Goal: Information Seeking & Learning: Learn about a topic

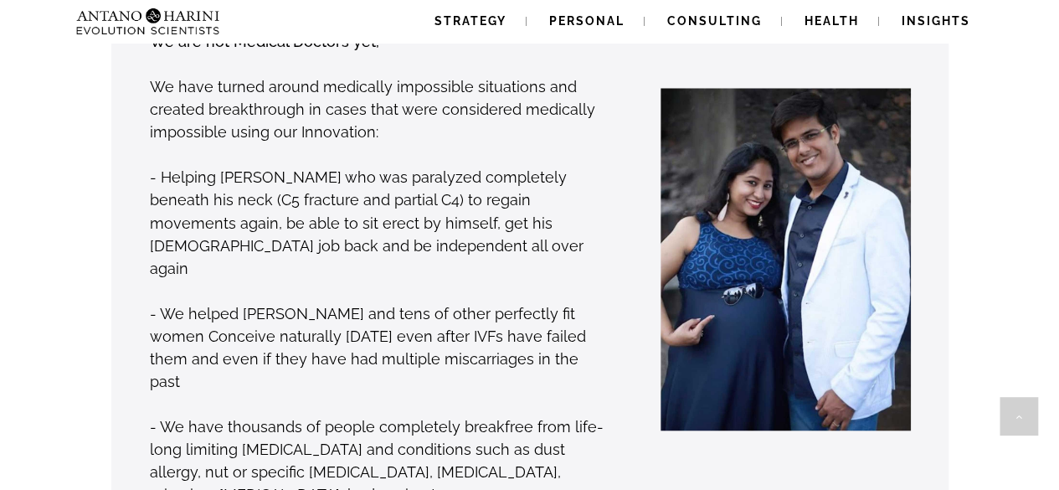
scroll to position [1379, 0]
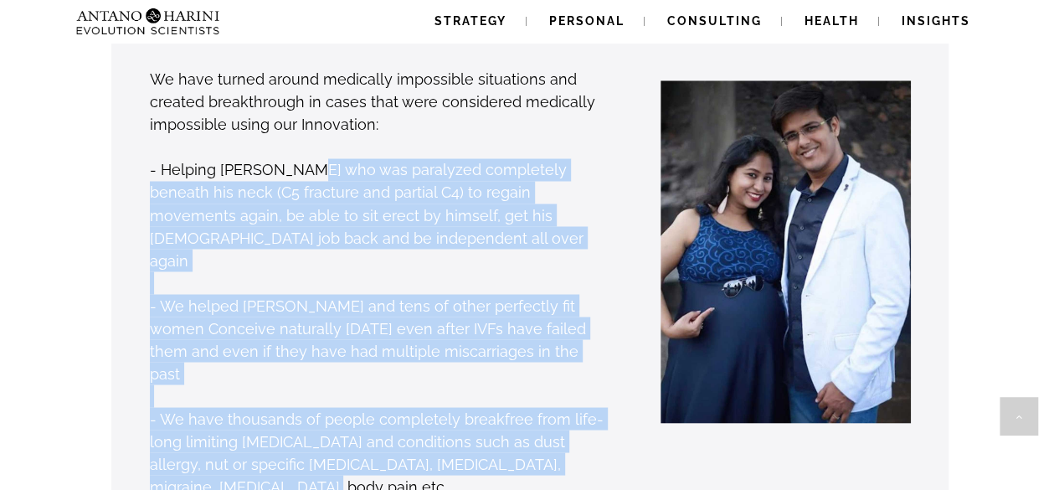
drag, startPoint x: 432, startPoint y: 143, endPoint x: 445, endPoint y: 398, distance: 255.7
click at [445, 403] on div "We are not Medical Doctors yet, We have turned around medically impossible situ…" at bounding box center [379, 260] width 460 height 476
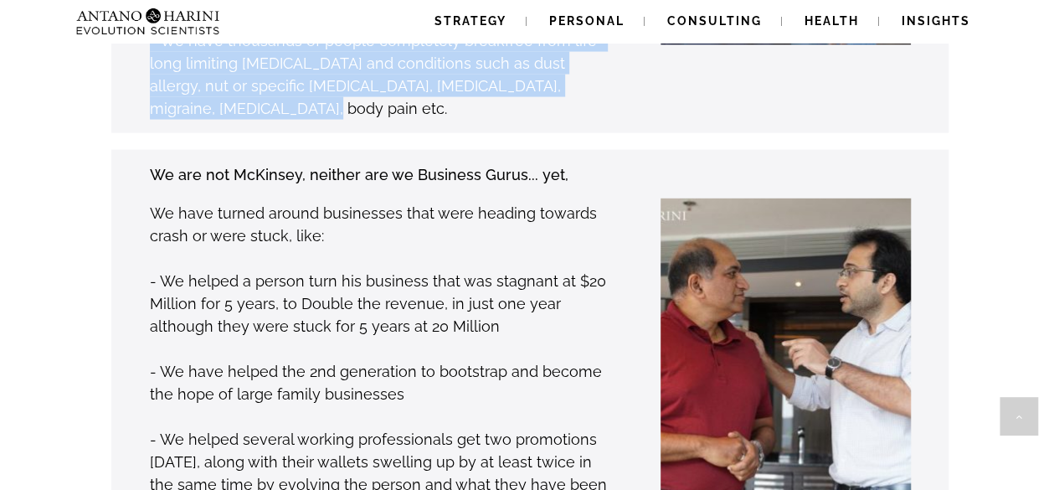
scroll to position [1756, 0]
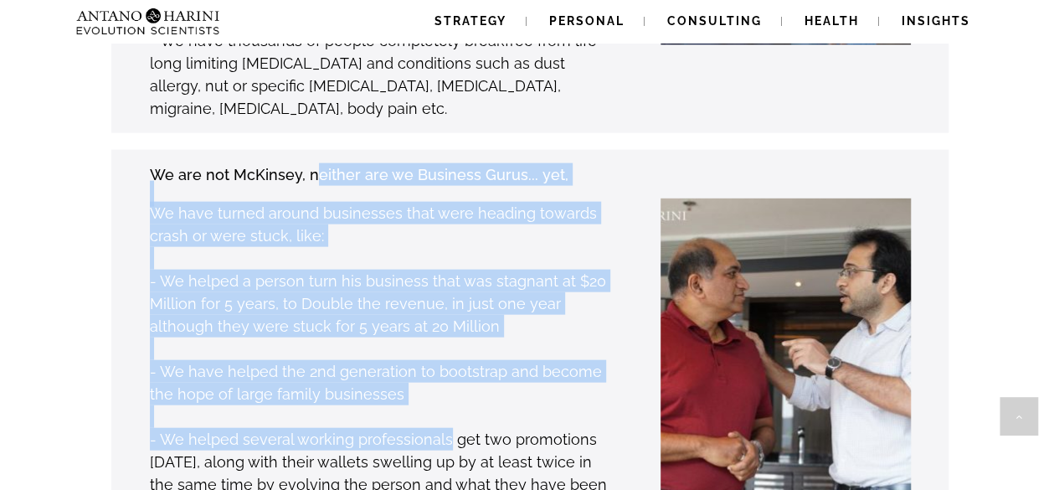
drag, startPoint x: 313, startPoint y: 99, endPoint x: 444, endPoint y: 342, distance: 275.6
click at [444, 350] on div "We are not McKinsey, neither are we Business Gurus... yet, We have turned aroun…" at bounding box center [379, 374] width 460 height 424
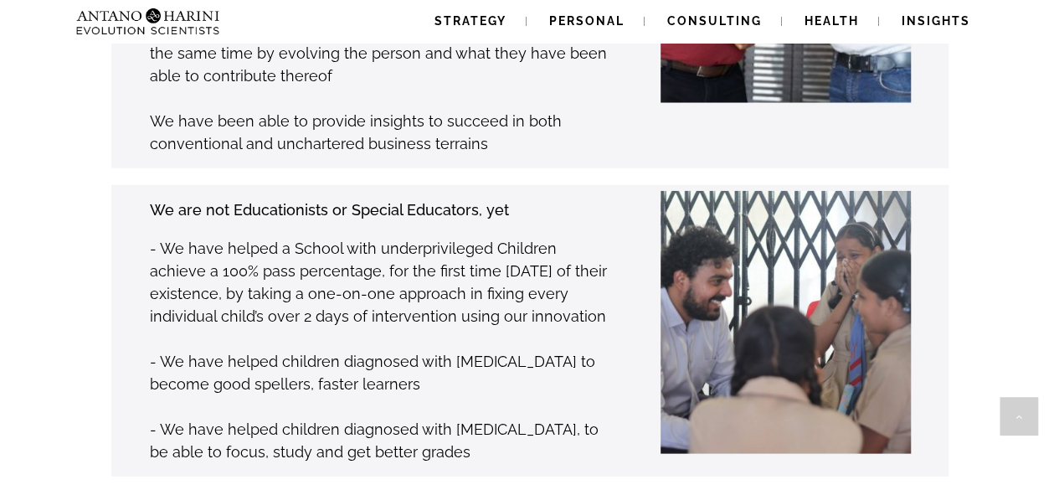
scroll to position [2198, 0]
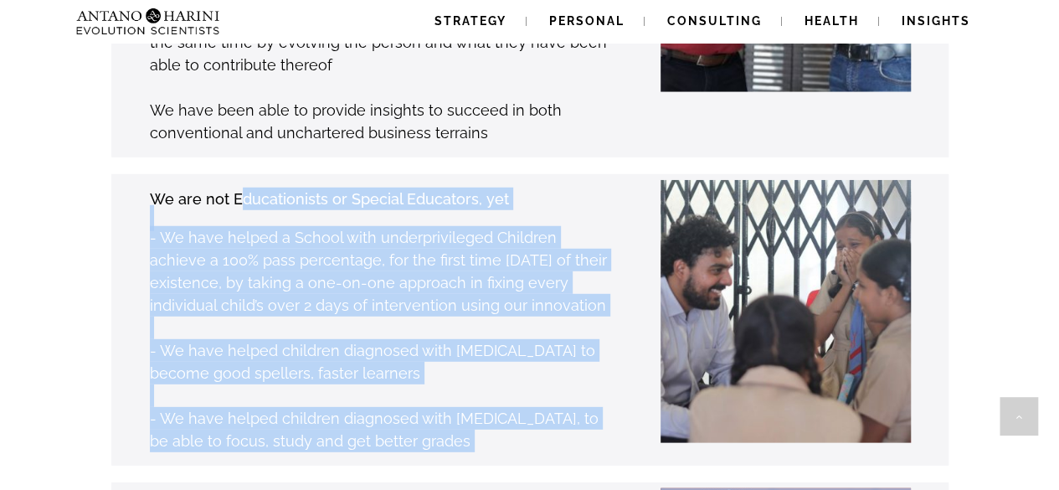
drag, startPoint x: 239, startPoint y: 115, endPoint x: 373, endPoint y: 398, distance: 313.0
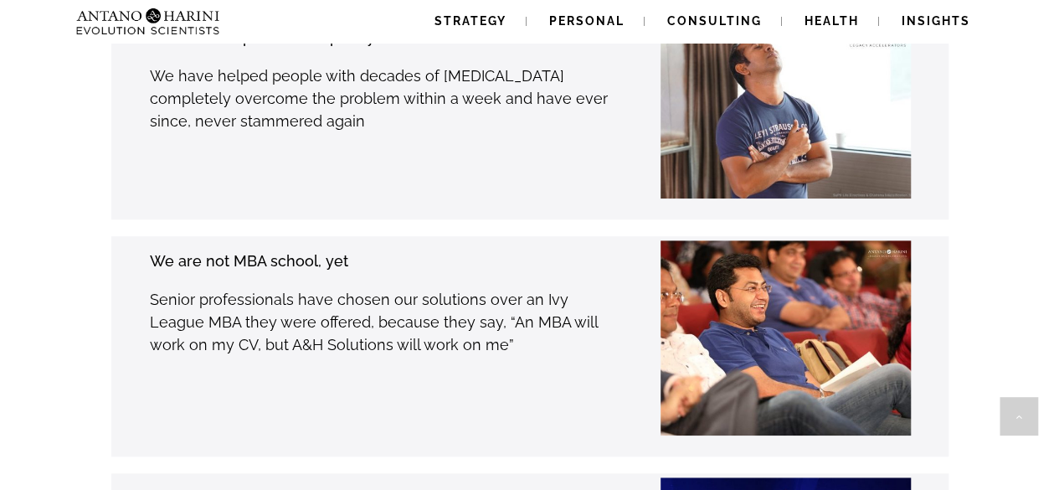
scroll to position [3670, 0]
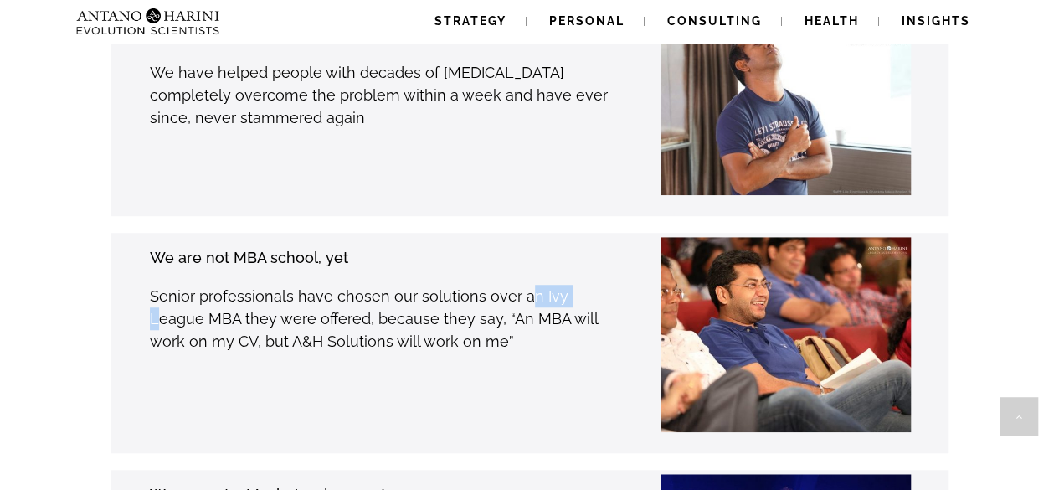
drag, startPoint x: 415, startPoint y: 311, endPoint x: 519, endPoint y: 218, distance: 138.8
click at [519, 285] on p "Senior professionals have chosen our solutions over an Ivy League MBA they were…" at bounding box center [379, 319] width 458 height 68
click at [414, 278] on div "We are not MBA school, yet Senior professionals have chosen our solutions over …" at bounding box center [379, 342] width 460 height 195
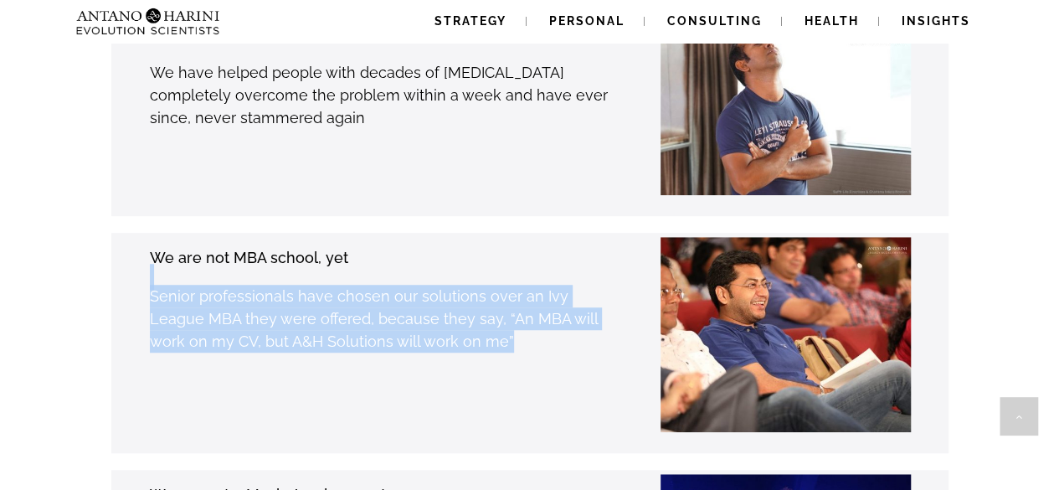
drag, startPoint x: 435, startPoint y: 202, endPoint x: 557, endPoint y: 269, distance: 138.6
click at [557, 269] on div "We are not MBA school, yet Senior professionals have chosen our solutions over …" at bounding box center [379, 299] width 460 height 108
click at [556, 285] on p "Senior professionals have chosen our solutions over an Ivy League MBA they were…" at bounding box center [379, 319] width 458 height 68
drag, startPoint x: 540, startPoint y: 270, endPoint x: 123, endPoint y: 146, distance: 435.1
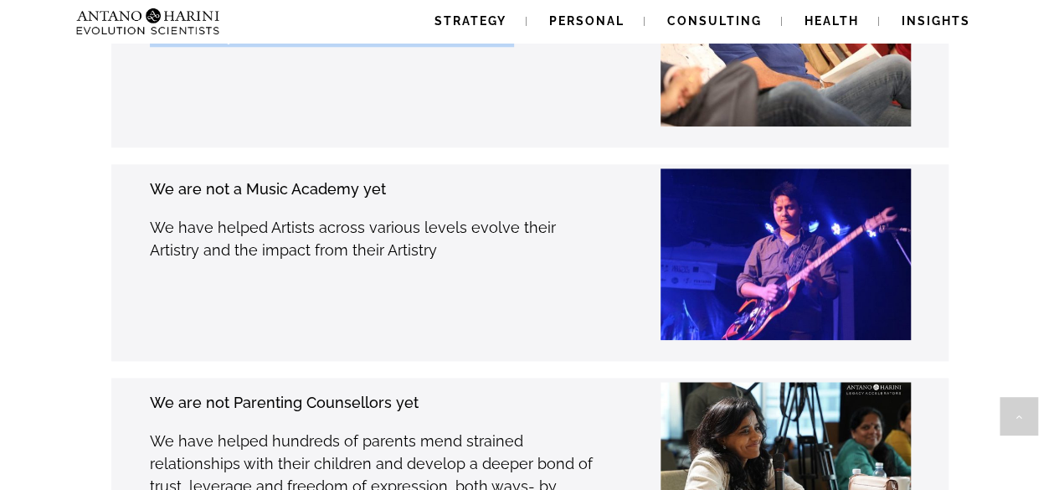
scroll to position [3978, 0]
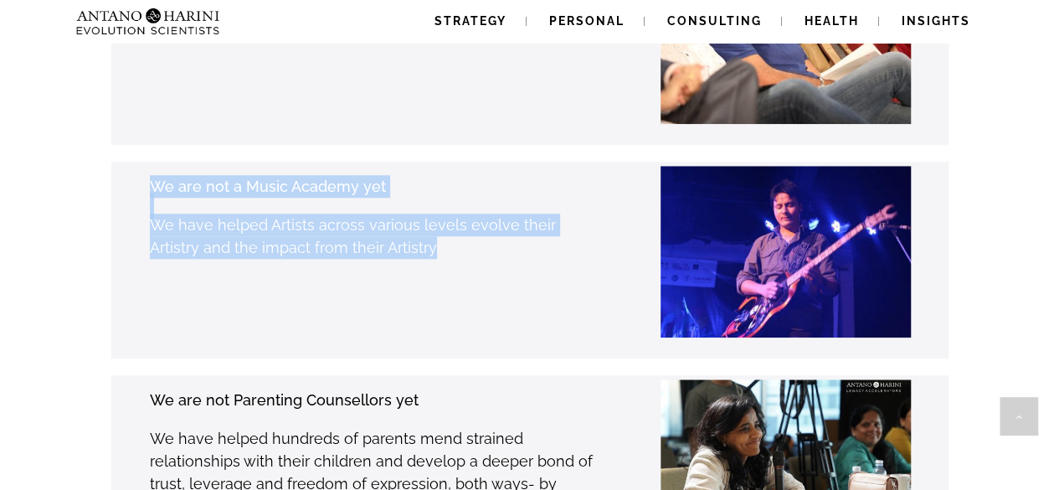
drag, startPoint x: 229, startPoint y: 142, endPoint x: 458, endPoint y: 241, distance: 249.0
click at [458, 241] on div "We are not a Music Academy yet We have helped Artists across various levels evo…" at bounding box center [352, 260] width 511 height 172
click at [455, 239] on div "We are not a Music Academy yet We have helped Artists across various levels evo…" at bounding box center [379, 260] width 460 height 172
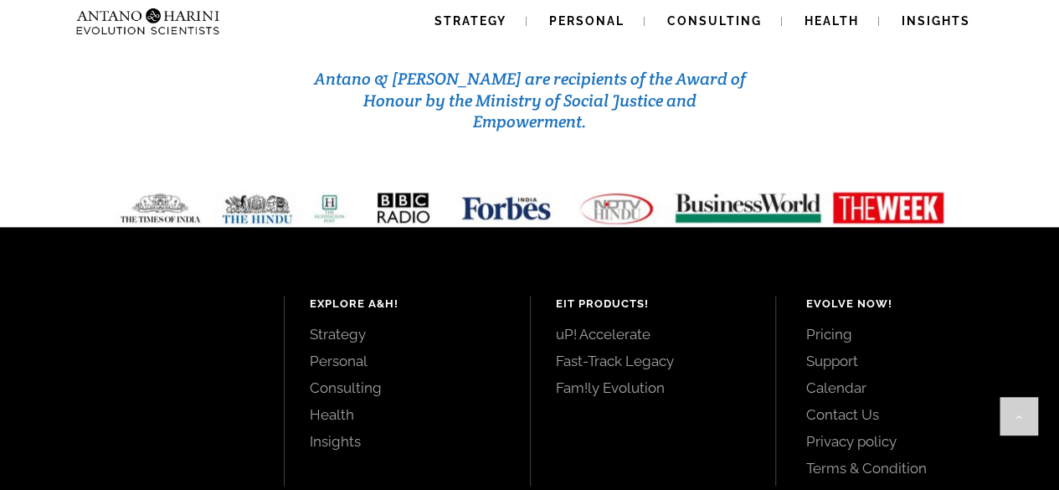
scroll to position [7303, 0]
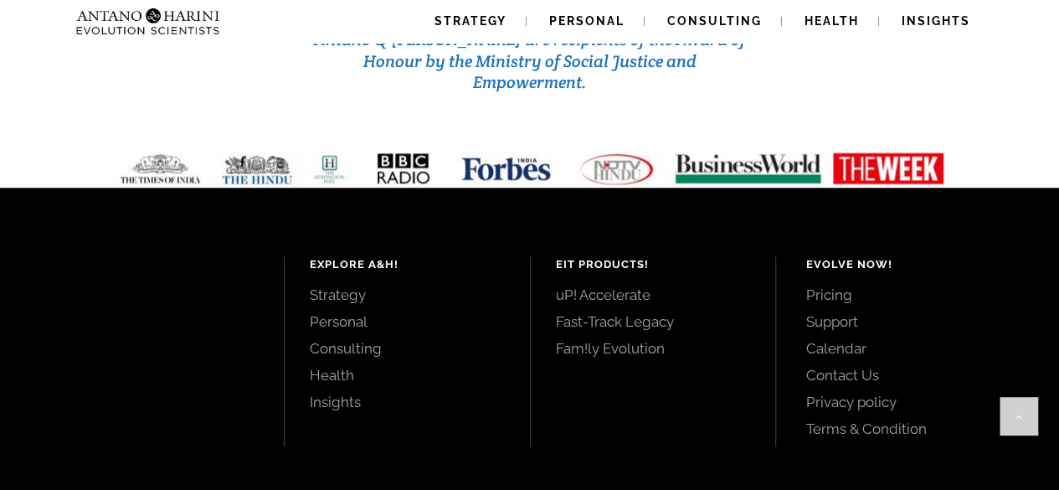
click at [830, 285] on link "Pricing" at bounding box center [913, 294] width 216 height 18
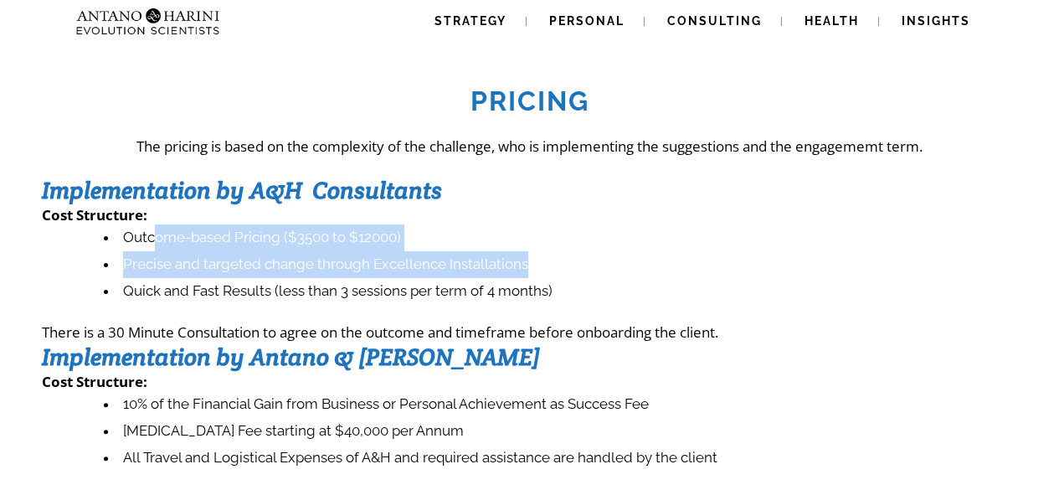
drag, startPoint x: 152, startPoint y: 249, endPoint x: 604, endPoint y: 253, distance: 452.0
click at [604, 253] on ul "Outcome-based Pricing ($3500 to $12000) Precise and targeted change through Exc…" at bounding box center [538, 264] width 958 height 80
click at [604, 254] on li "Precise and targeted change through Excellence Installations" at bounding box center [560, 264] width 913 height 27
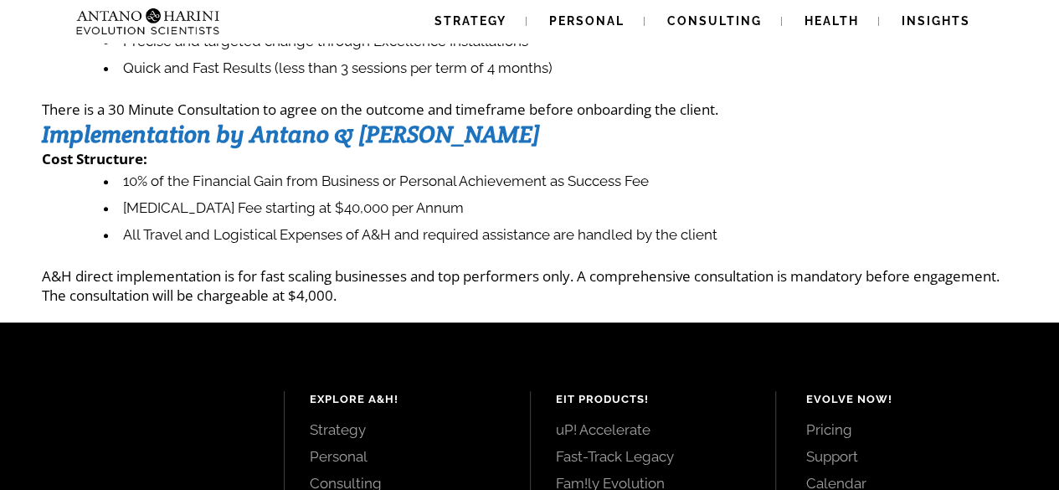
scroll to position [224, 0]
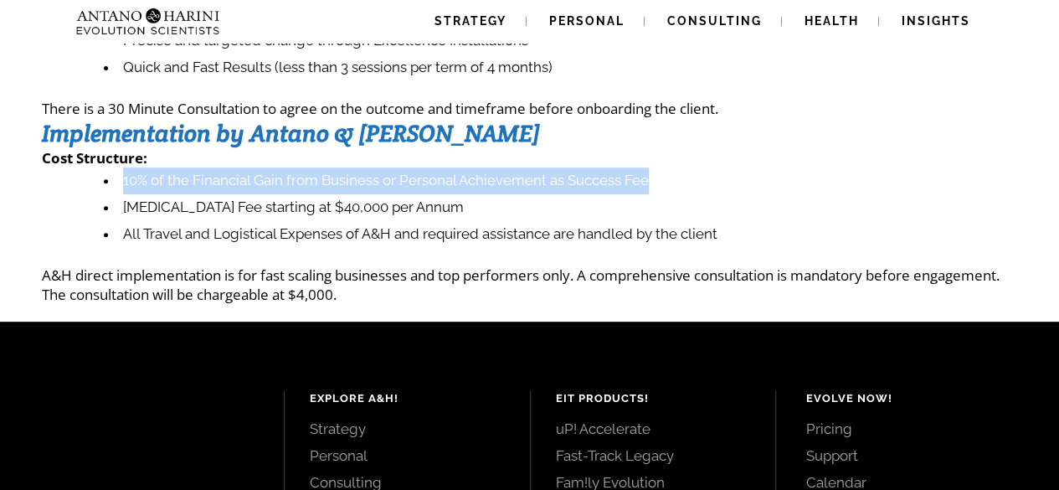
drag, startPoint x: 151, startPoint y: 181, endPoint x: 671, endPoint y: 185, distance: 520.7
click at [671, 185] on li "10% of the Financial Gain from Business or Personal Achievement as Success Fee" at bounding box center [560, 180] width 913 height 27
click at [671, 184] on li "10% of the Financial Gain from Business or Personal Achievement as Success Fee" at bounding box center [560, 180] width 913 height 27
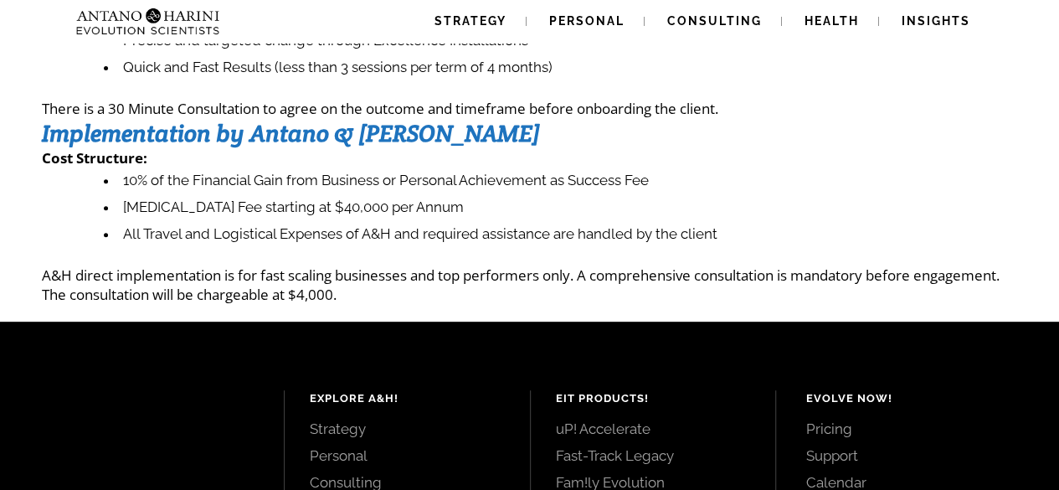
click at [671, 184] on li "10% of the Financial Gain from Business or Personal Achievement as Success Fee" at bounding box center [560, 180] width 913 height 27
click at [668, 176] on li "10% of the Financial Gain from Business or Personal Achievement as Success Fee" at bounding box center [560, 180] width 913 height 27
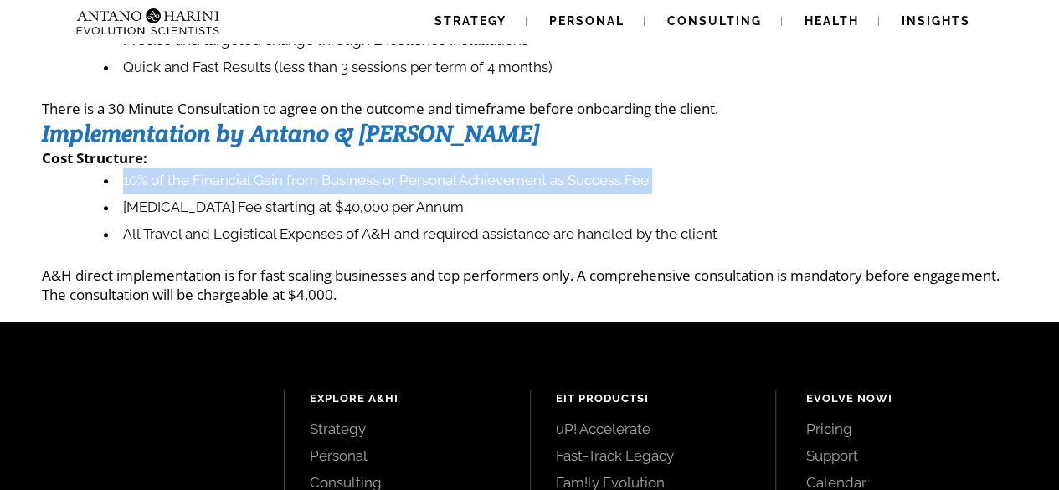
click at [668, 176] on li "10% of the Financial Gain from Business or Personal Achievement as Success Fee" at bounding box center [560, 180] width 913 height 27
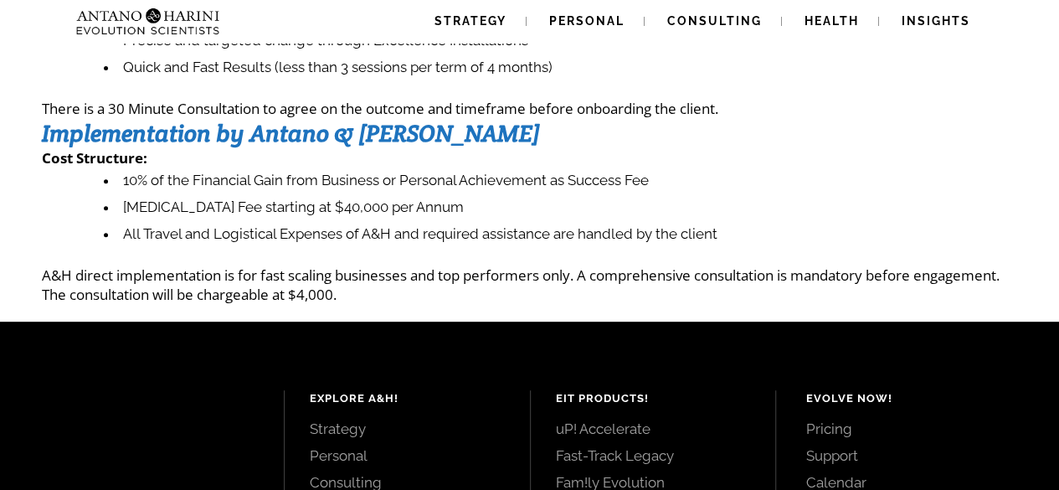
click at [291, 212] on li "[MEDICAL_DATA] Fee starting at $40,000 per Annum" at bounding box center [560, 207] width 913 height 27
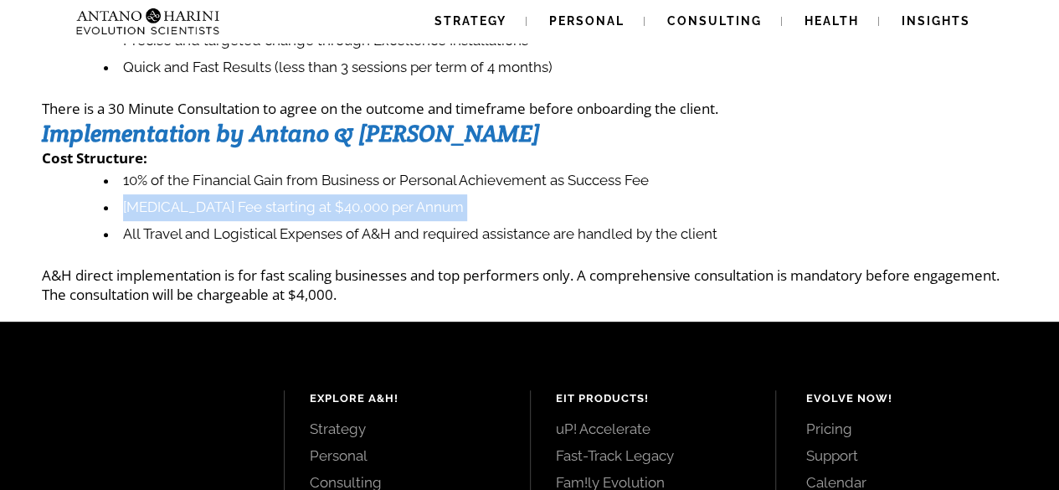
drag, startPoint x: 291, startPoint y: 212, endPoint x: 594, endPoint y: 224, distance: 303.3
click at [303, 209] on li "[MEDICAL_DATA] Fee starting at $40,000 per Annum" at bounding box center [560, 207] width 913 height 27
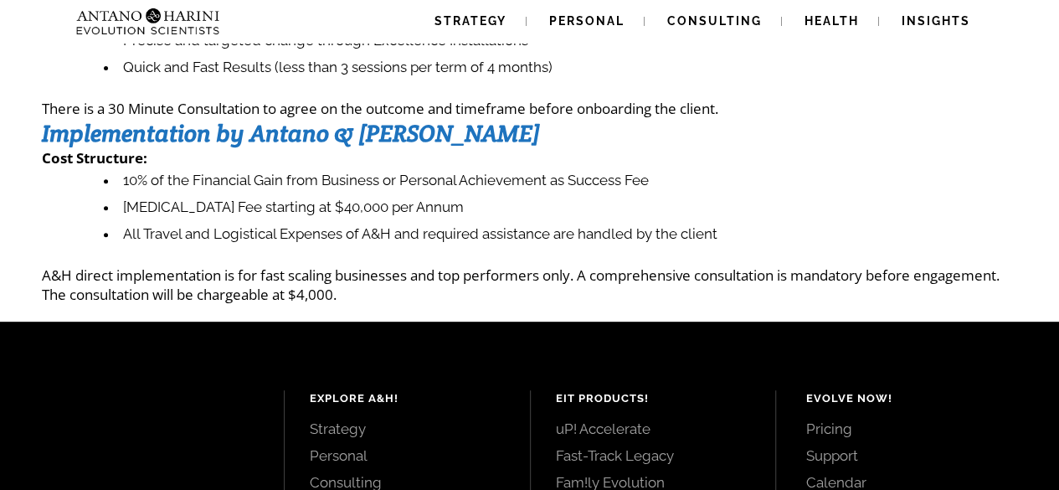
click at [348, 237] on li "All Travel and Logistical Expenses of A&H and required assistance are handled b…" at bounding box center [560, 234] width 913 height 27
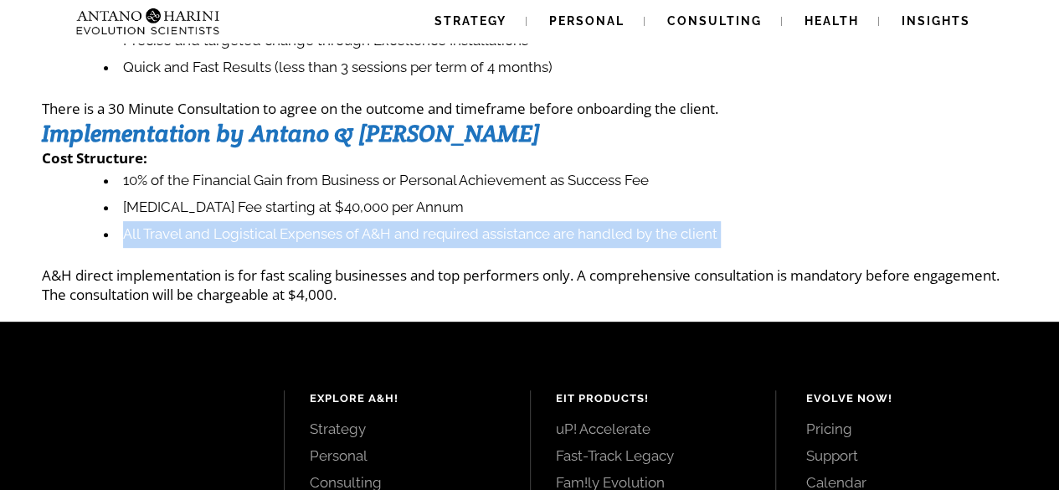
click at [348, 237] on li "All Travel and Logistical Expenses of A&H and required assistance are handled b…" at bounding box center [560, 234] width 913 height 27
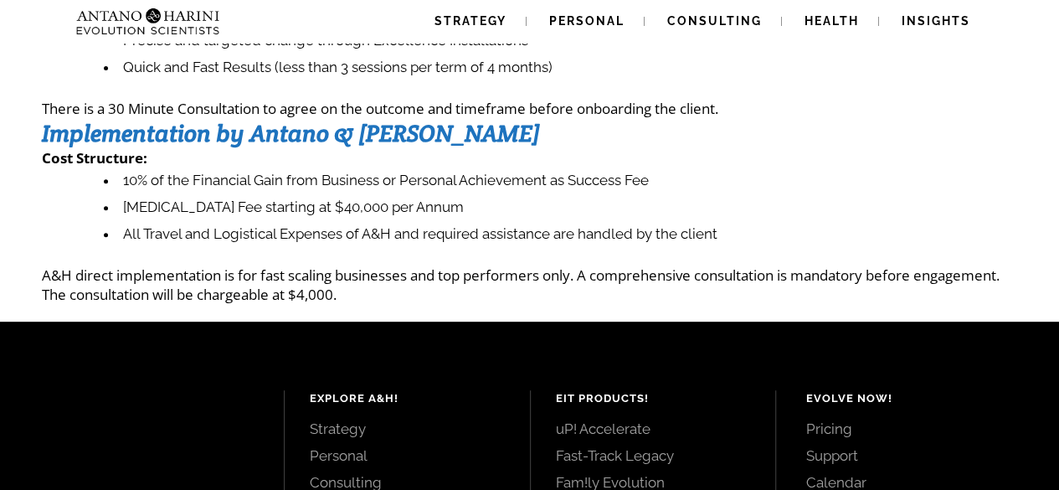
click at [221, 275] on p "A&H direct implementation is for fast scaling businesses and top performers onl…" at bounding box center [529, 284] width 975 height 39
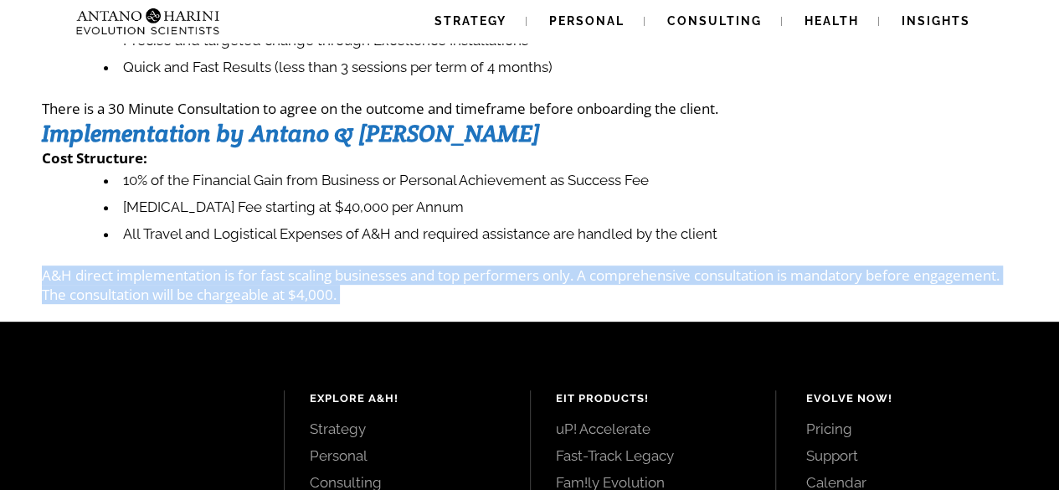
click at [221, 275] on p "A&H direct implementation is for fast scaling businesses and top performers onl…" at bounding box center [529, 284] width 975 height 39
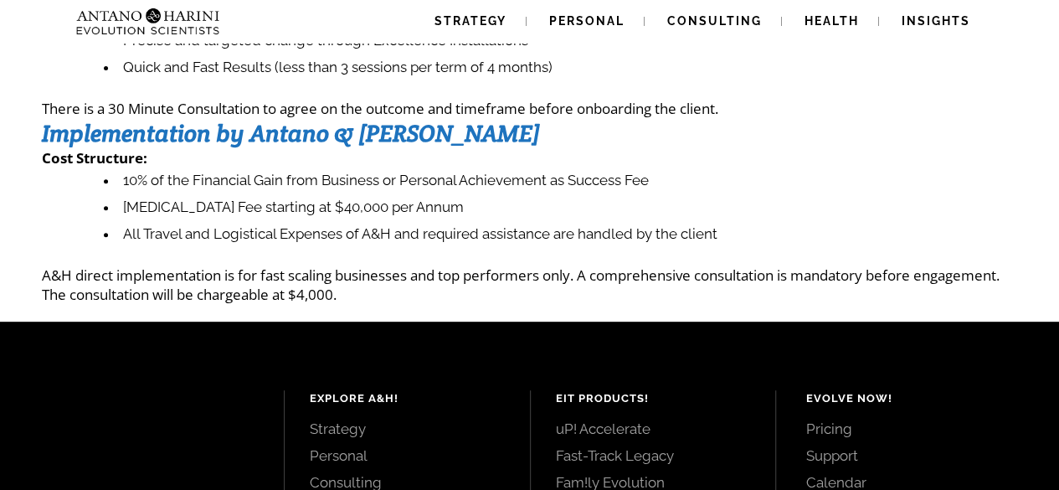
scroll to position [0, 0]
